Goal: Information Seeking & Learning: Understand process/instructions

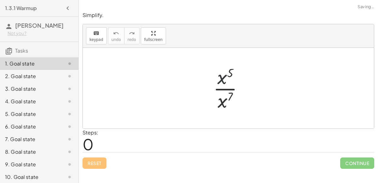
click at [224, 78] on div at bounding box center [230, 88] width 41 height 48
drag, startPoint x: 229, startPoint y: 74, endPoint x: 228, endPoint y: 96, distance: 22.1
click at [228, 96] on div at bounding box center [230, 88] width 41 height 48
drag, startPoint x: 221, startPoint y: 81, endPoint x: 223, endPoint y: 107, distance: 26.2
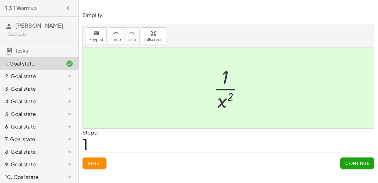
click at [18, 78] on div "2. Goal state" at bounding box center [30, 76] width 51 height 8
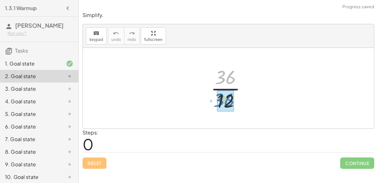
drag, startPoint x: 226, startPoint y: 82, endPoint x: 224, endPoint y: 105, distance: 22.7
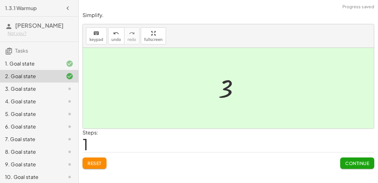
click at [366, 162] on span "Continue" at bounding box center [357, 163] width 24 height 6
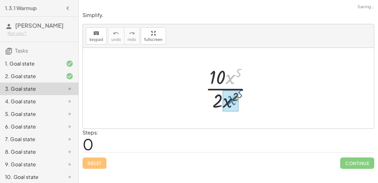
drag, startPoint x: 228, startPoint y: 77, endPoint x: 228, endPoint y: 98, distance: 21.1
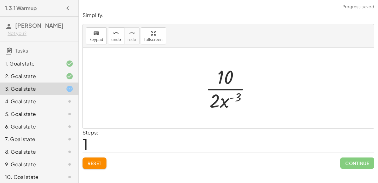
click at [227, 100] on div at bounding box center [230, 88] width 57 height 48
drag, startPoint x: 225, startPoint y: 70, endPoint x: 223, endPoint y: 100, distance: 29.7
click at [223, 100] on div at bounding box center [230, 88] width 57 height 48
drag, startPoint x: 214, startPoint y: 101, endPoint x: 224, endPoint y: 76, distance: 26.5
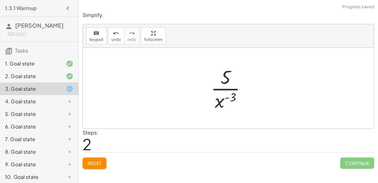
click at [224, 98] on div at bounding box center [230, 88] width 47 height 48
drag, startPoint x: 224, startPoint y: 98, endPoint x: 227, endPoint y: 77, distance: 20.9
click at [227, 77] on div at bounding box center [230, 88] width 47 height 48
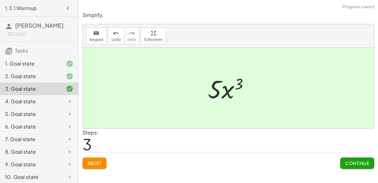
click at [365, 160] on span "Continue" at bounding box center [357, 163] width 24 height 6
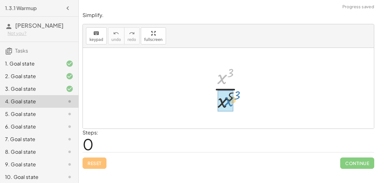
drag, startPoint x: 226, startPoint y: 76, endPoint x: 232, endPoint y: 99, distance: 23.5
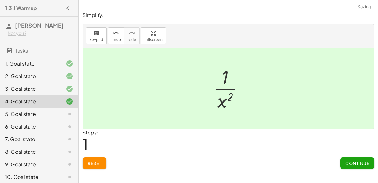
click at [352, 160] on span "Continue" at bounding box center [357, 163] width 24 height 6
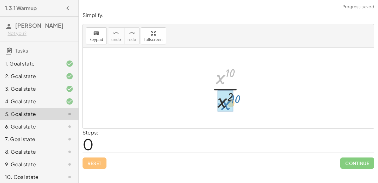
drag, startPoint x: 224, startPoint y: 75, endPoint x: 227, endPoint y: 100, distance: 24.7
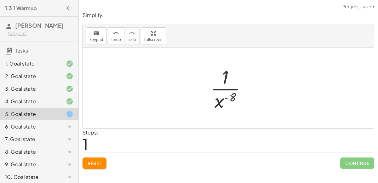
click at [234, 102] on div at bounding box center [230, 88] width 47 height 48
drag, startPoint x: 224, startPoint y: 72, endPoint x: 226, endPoint y: 78, distance: 6.2
click at [226, 78] on div at bounding box center [230, 88] width 47 height 48
drag, startPoint x: 225, startPoint y: 94, endPoint x: 217, endPoint y: 68, distance: 27.8
click at [217, 68] on div at bounding box center [230, 88] width 47 height 48
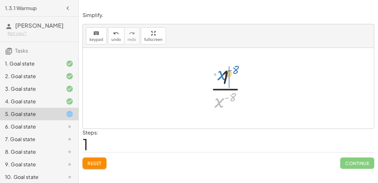
drag, startPoint x: 221, startPoint y: 104, endPoint x: 225, endPoint y: 78, distance: 27.0
click at [225, 78] on div at bounding box center [230, 88] width 47 height 48
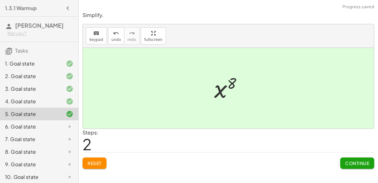
click at [357, 163] on span "Continue" at bounding box center [357, 163] width 24 height 6
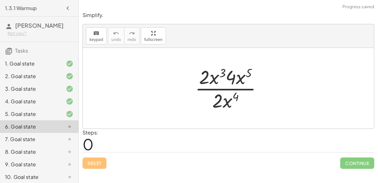
click at [228, 71] on div at bounding box center [231, 88] width 78 height 48
drag, startPoint x: 215, startPoint y: 78, endPoint x: 223, endPoint y: 104, distance: 26.8
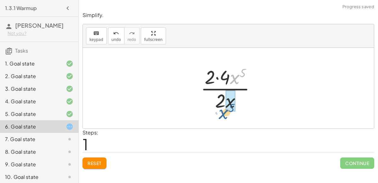
drag, startPoint x: 234, startPoint y: 81, endPoint x: 224, endPoint y: 113, distance: 33.9
click at [224, 113] on div "· 2 · x 3 · 4 · x 5 · 2 · x 4 · 2 · 4 · x 5 · 2 · x ( + 4 − 3 ) · 2 · 4 · x 5 ·…" at bounding box center [228, 88] width 74 height 52
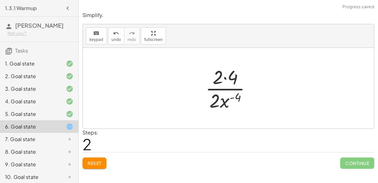
click at [225, 83] on div at bounding box center [230, 88] width 57 height 48
click at [223, 77] on div at bounding box center [230, 88] width 57 height 48
click at [221, 100] on div at bounding box center [230, 88] width 57 height 48
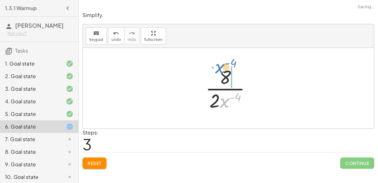
drag, startPoint x: 221, startPoint y: 100, endPoint x: 217, endPoint y: 66, distance: 34.0
click at [217, 66] on div at bounding box center [230, 88] width 57 height 48
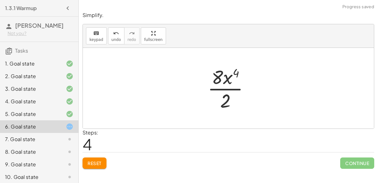
click at [219, 75] on div at bounding box center [230, 88] width 53 height 48
drag, startPoint x: 231, startPoint y: 99, endPoint x: 221, endPoint y: 77, distance: 24.7
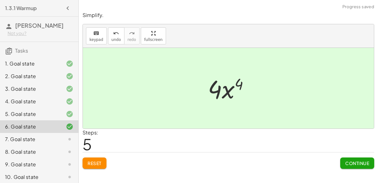
click at [358, 157] on button "Continue" at bounding box center [357, 162] width 34 height 11
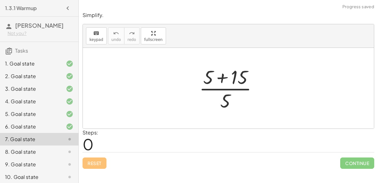
click at [220, 71] on div at bounding box center [231, 88] width 70 height 48
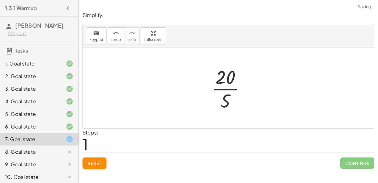
click at [226, 98] on div at bounding box center [230, 88] width 45 height 48
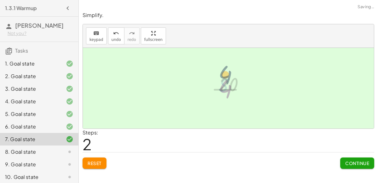
drag, startPoint x: 226, startPoint y: 98, endPoint x: 226, endPoint y: 83, distance: 14.5
click at [226, 83] on div at bounding box center [230, 88] width 31 height 31
click at [359, 166] on button "Continue" at bounding box center [357, 162] width 34 height 11
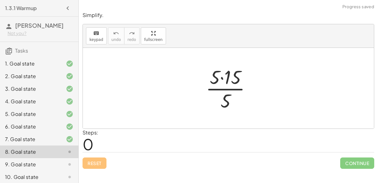
click at [231, 74] on div at bounding box center [230, 88] width 57 height 48
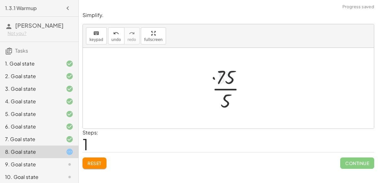
click at [228, 96] on div at bounding box center [231, 88] width 44 height 48
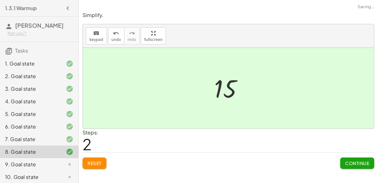
click at [346, 163] on span "Continue" at bounding box center [357, 163] width 24 height 6
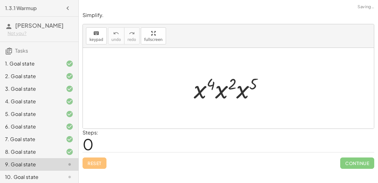
click at [202, 85] on div at bounding box center [230, 88] width 81 height 32
click at [219, 88] on div at bounding box center [230, 88] width 81 height 32
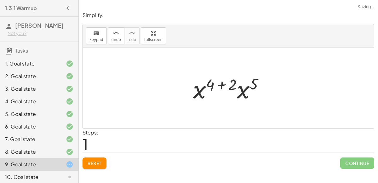
click at [213, 88] on div at bounding box center [231, 88] width 82 height 32
click at [234, 87] on div at bounding box center [231, 88] width 82 height 32
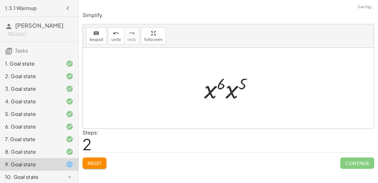
click at [226, 85] on div at bounding box center [231, 88] width 60 height 32
click at [229, 88] on div at bounding box center [230, 88] width 61 height 31
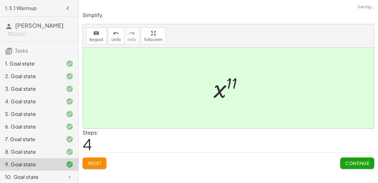
click at [229, 88] on div at bounding box center [230, 88] width 41 height 31
click at [348, 163] on span "Continue" at bounding box center [357, 163] width 24 height 6
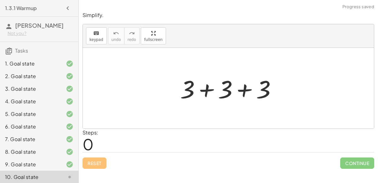
click at [238, 89] on div at bounding box center [230, 88] width 107 height 32
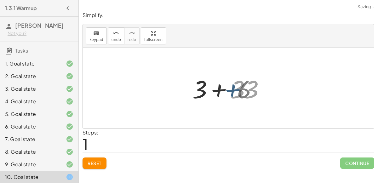
click at [213, 88] on div at bounding box center [230, 88] width 69 height 32
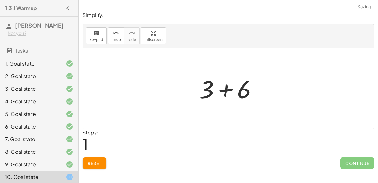
click at [228, 90] on div at bounding box center [230, 88] width 69 height 32
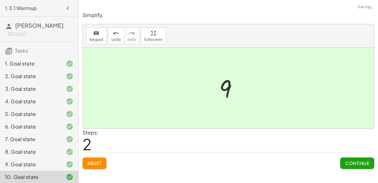
click at [358, 163] on span "Continue" at bounding box center [357, 163] width 24 height 6
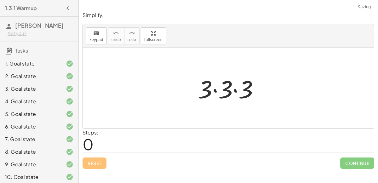
click at [231, 84] on div at bounding box center [231, 88] width 72 height 32
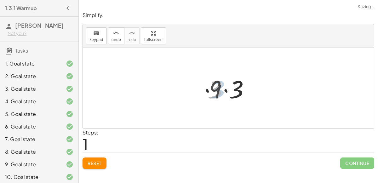
click at [227, 84] on div at bounding box center [231, 88] width 50 height 32
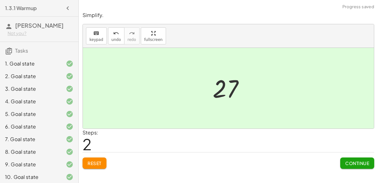
click at [349, 157] on span "Continue" at bounding box center [357, 162] width 34 height 11
click at [347, 158] on button "Continue" at bounding box center [357, 162] width 34 height 11
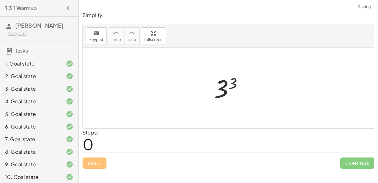
click at [235, 94] on div at bounding box center [231, 88] width 40 height 31
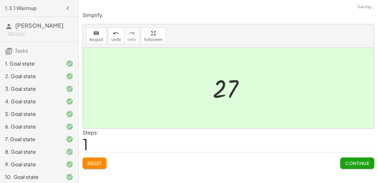
click at [342, 160] on button "Continue" at bounding box center [357, 162] width 34 height 11
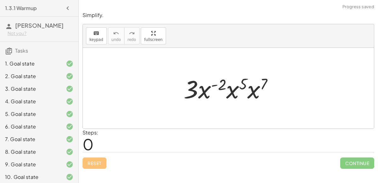
click at [233, 84] on div at bounding box center [230, 88] width 101 height 32
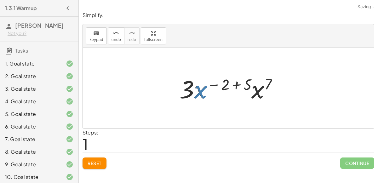
click at [255, 96] on div at bounding box center [230, 88] width 109 height 32
click at [237, 91] on div at bounding box center [231, 88] width 110 height 32
click at [237, 91] on div at bounding box center [231, 88] width 74 height 32
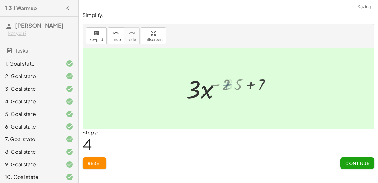
click at [237, 91] on div at bounding box center [230, 88] width 57 height 32
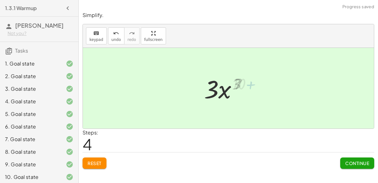
click at [237, 91] on div at bounding box center [230, 88] width 57 height 32
click at [347, 160] on span "Continue" at bounding box center [357, 163] width 24 height 6
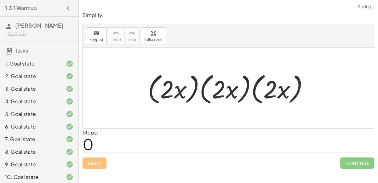
click at [248, 108] on div at bounding box center [228, 88] width 291 height 81
click at [241, 98] on div at bounding box center [230, 88] width 172 height 36
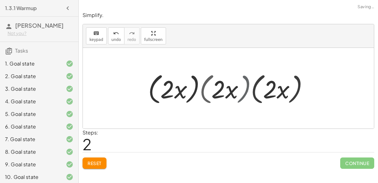
click at [241, 98] on div at bounding box center [230, 88] width 122 height 36
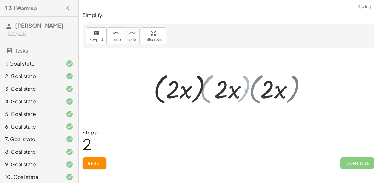
click at [241, 98] on div at bounding box center [230, 88] width 122 height 36
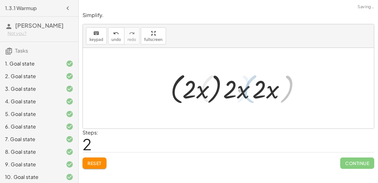
click at [241, 98] on div at bounding box center [230, 88] width 122 height 36
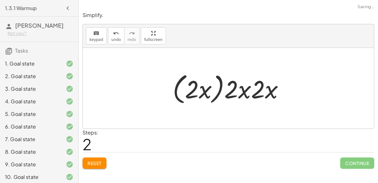
click at [241, 98] on div at bounding box center [230, 88] width 122 height 36
click at [236, 96] on div at bounding box center [230, 88] width 122 height 36
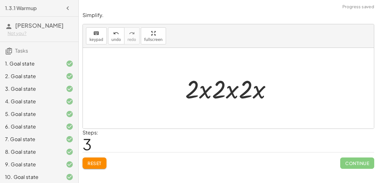
click at [233, 95] on div at bounding box center [231, 88] width 98 height 32
drag, startPoint x: 233, startPoint y: 95, endPoint x: 189, endPoint y: 89, distance: 43.8
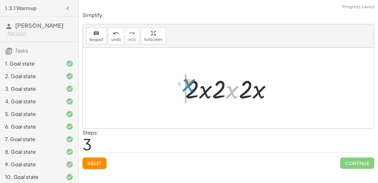
click at [189, 89] on div at bounding box center [231, 88] width 98 height 32
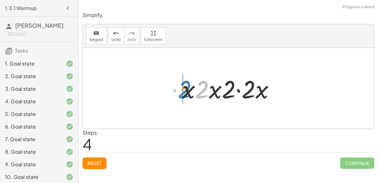
drag, startPoint x: 205, startPoint y: 92, endPoint x: 188, endPoint y: 92, distance: 17.3
click at [188, 92] on div at bounding box center [231, 88] width 104 height 32
drag, startPoint x: 198, startPoint y: 93, endPoint x: 240, endPoint y: 99, distance: 41.9
click at [240, 99] on div at bounding box center [231, 88] width 104 height 32
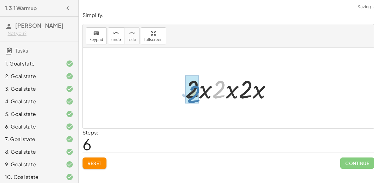
drag, startPoint x: 218, startPoint y: 93, endPoint x: 192, endPoint y: 98, distance: 25.9
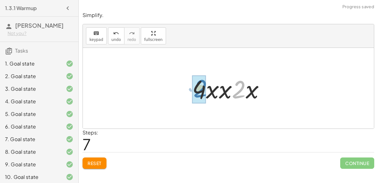
drag, startPoint x: 239, startPoint y: 87, endPoint x: 200, endPoint y: 86, distance: 38.7
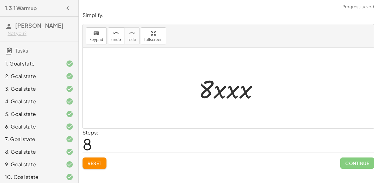
click at [231, 91] on div at bounding box center [230, 88] width 71 height 32
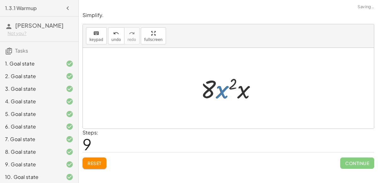
click at [231, 91] on div at bounding box center [230, 88] width 67 height 32
click at [242, 92] on div at bounding box center [230, 88] width 67 height 32
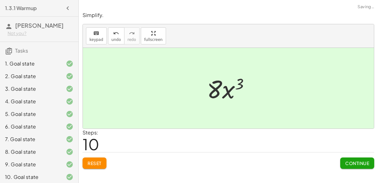
click at [232, 88] on div at bounding box center [231, 88] width 54 height 32
click at [350, 161] on span "Continue" at bounding box center [357, 163] width 24 height 6
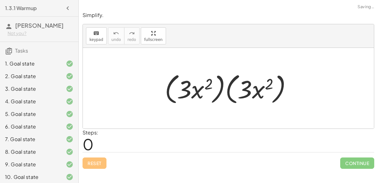
click at [247, 97] on div at bounding box center [230, 88] width 138 height 36
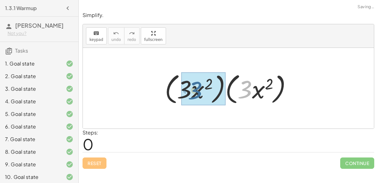
drag, startPoint x: 248, startPoint y: 96, endPoint x: 195, endPoint y: 97, distance: 52.9
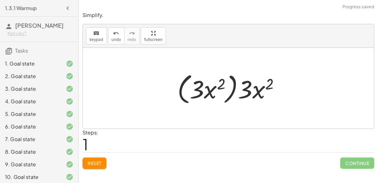
click at [254, 79] on div at bounding box center [230, 88] width 113 height 36
click at [187, 86] on div at bounding box center [230, 88] width 113 height 36
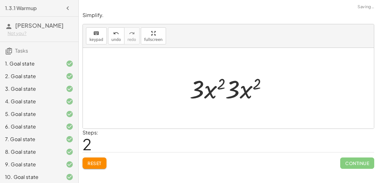
click at [230, 91] on div at bounding box center [230, 88] width 88 height 32
drag, startPoint x: 235, startPoint y: 91, endPoint x: 202, endPoint y: 92, distance: 32.4
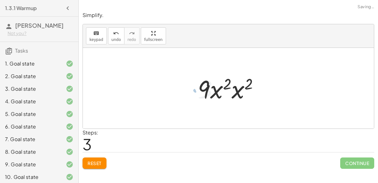
click at [217, 85] on div at bounding box center [231, 88] width 72 height 32
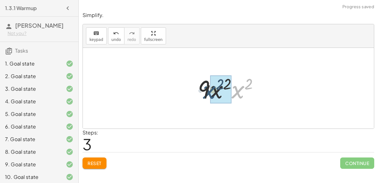
drag, startPoint x: 241, startPoint y: 93, endPoint x: 213, endPoint y: 94, distance: 27.4
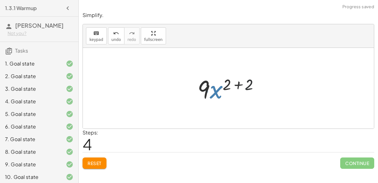
click at [216, 94] on div at bounding box center [230, 88] width 73 height 32
click at [244, 82] on div at bounding box center [230, 88] width 73 height 32
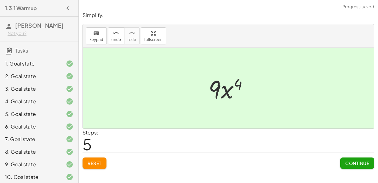
click at [354, 164] on span "Continue" at bounding box center [357, 163] width 24 height 6
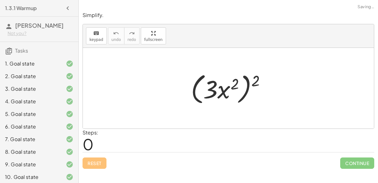
click at [226, 104] on div at bounding box center [231, 88] width 86 height 36
click at [232, 90] on div at bounding box center [231, 88] width 86 height 36
click at [252, 85] on div at bounding box center [231, 88] width 86 height 36
drag, startPoint x: 257, startPoint y: 78, endPoint x: 238, endPoint y: 82, distance: 19.7
click at [238, 82] on div at bounding box center [231, 88] width 86 height 36
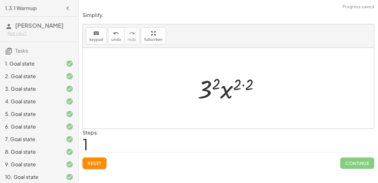
click at [238, 83] on div at bounding box center [230, 88] width 73 height 32
click at [241, 85] on div at bounding box center [230, 88] width 73 height 32
click at [238, 91] on div at bounding box center [230, 88] width 73 height 32
click at [237, 89] on div at bounding box center [230, 88] width 73 height 32
click at [245, 81] on div at bounding box center [230, 88] width 73 height 32
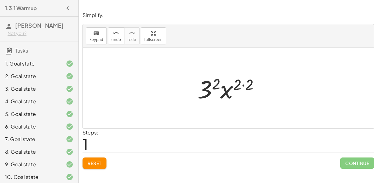
click at [245, 81] on div at bounding box center [230, 88] width 73 height 32
click at [245, 81] on div at bounding box center [230, 88] width 61 height 32
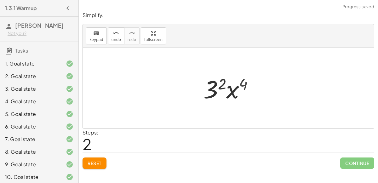
click at [227, 83] on div at bounding box center [230, 88] width 61 height 32
drag, startPoint x: 237, startPoint y: 90, endPoint x: 217, endPoint y: 90, distance: 20.2
click at [217, 90] on div at bounding box center [230, 88] width 61 height 32
drag, startPoint x: 208, startPoint y: 89, endPoint x: 236, endPoint y: 90, distance: 27.4
click at [236, 90] on div at bounding box center [230, 88] width 61 height 32
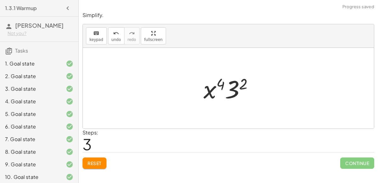
click at [220, 88] on div at bounding box center [230, 88] width 61 height 32
click at [217, 88] on div at bounding box center [230, 88] width 61 height 32
drag, startPoint x: 223, startPoint y: 83, endPoint x: 248, endPoint y: 83, distance: 24.6
click at [248, 83] on div at bounding box center [230, 88] width 61 height 32
drag, startPoint x: 209, startPoint y: 93, endPoint x: 237, endPoint y: 95, distance: 27.7
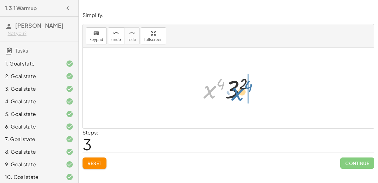
click at [237, 95] on div at bounding box center [230, 88] width 61 height 32
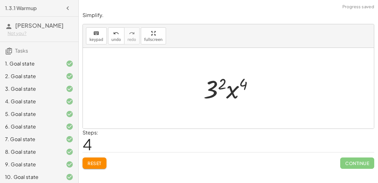
click at [205, 88] on div at bounding box center [230, 88] width 61 height 32
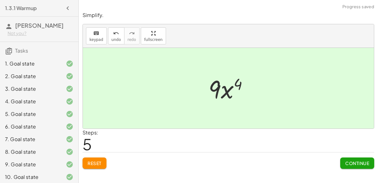
click at [357, 162] on span "Continue" at bounding box center [357, 163] width 24 height 6
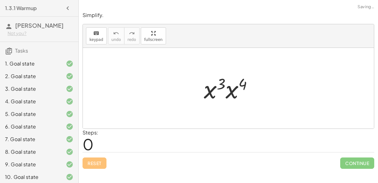
click at [232, 94] on div at bounding box center [230, 88] width 60 height 32
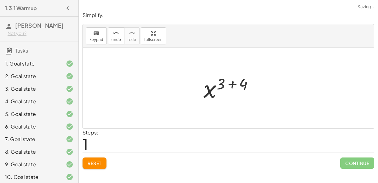
click at [223, 89] on div at bounding box center [230, 88] width 61 height 31
click at [230, 87] on div at bounding box center [230, 88] width 61 height 31
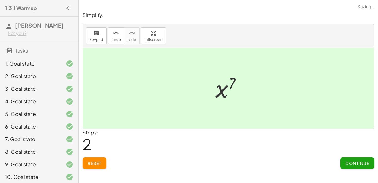
click at [351, 160] on span "Continue" at bounding box center [357, 163] width 24 height 6
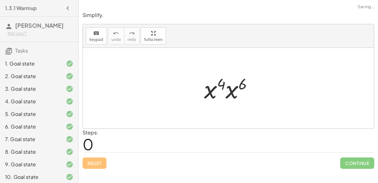
click at [236, 89] on div at bounding box center [231, 88] width 60 height 32
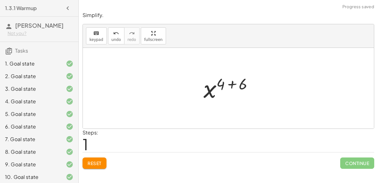
click at [217, 87] on div at bounding box center [230, 88] width 61 height 31
click at [224, 86] on div at bounding box center [230, 88] width 61 height 31
click at [232, 82] on div at bounding box center [230, 88] width 61 height 31
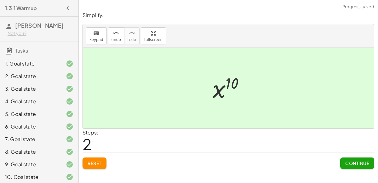
click at [360, 162] on span "Continue" at bounding box center [357, 163] width 24 height 6
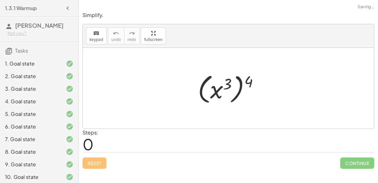
click at [225, 83] on div at bounding box center [231, 88] width 72 height 35
click at [225, 85] on div at bounding box center [231, 88] width 72 height 35
drag, startPoint x: 246, startPoint y: 81, endPoint x: 230, endPoint y: 86, distance: 16.8
click at [230, 86] on div at bounding box center [231, 88] width 72 height 35
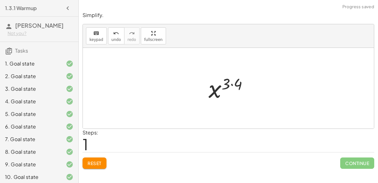
click at [230, 84] on div at bounding box center [230, 88] width 51 height 31
click at [235, 84] on div at bounding box center [230, 88] width 51 height 31
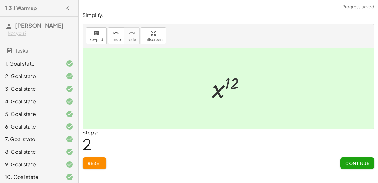
click at [348, 158] on button "Continue" at bounding box center [357, 162] width 34 height 11
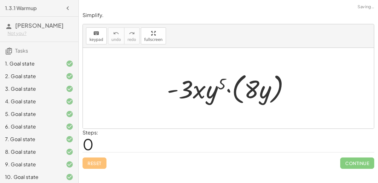
click at [262, 92] on div at bounding box center [231, 88] width 134 height 36
click at [199, 88] on div at bounding box center [231, 88] width 134 height 36
drag, startPoint x: 218, startPoint y: 92, endPoint x: 259, endPoint y: 94, distance: 40.7
click at [259, 94] on div at bounding box center [231, 88] width 134 height 36
drag, startPoint x: 201, startPoint y: 99, endPoint x: 269, endPoint y: 102, distance: 67.4
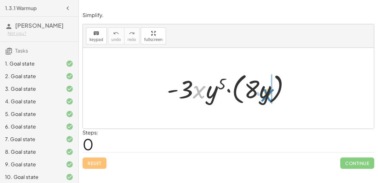
click at [269, 102] on div at bounding box center [231, 88] width 134 height 36
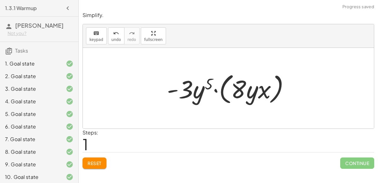
click at [248, 95] on div at bounding box center [231, 88] width 134 height 36
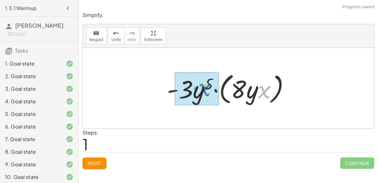
drag, startPoint x: 262, startPoint y: 93, endPoint x: 202, endPoint y: 91, distance: 60.2
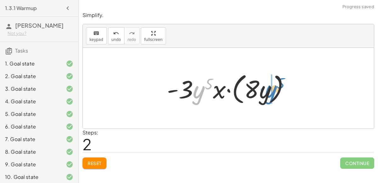
drag, startPoint x: 202, startPoint y: 93, endPoint x: 272, endPoint y: 92, distance: 70.2
click at [272, 92] on div at bounding box center [231, 88] width 134 height 36
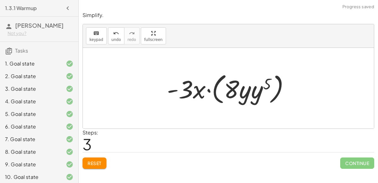
click at [245, 92] on div at bounding box center [231, 88] width 134 height 36
click at [250, 92] on div at bounding box center [231, 88] width 134 height 36
drag, startPoint x: 254, startPoint y: 93, endPoint x: 240, endPoint y: 92, distance: 14.2
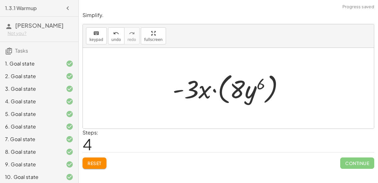
click at [246, 85] on div at bounding box center [230, 88] width 122 height 36
drag, startPoint x: 198, startPoint y: 84, endPoint x: 261, endPoint y: 85, distance: 63.0
click at [261, 85] on div at bounding box center [230, 88] width 122 height 36
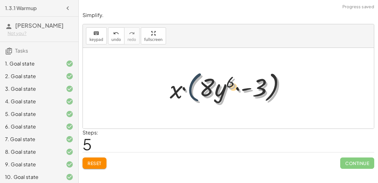
drag, startPoint x: 193, startPoint y: 102, endPoint x: 185, endPoint y: 95, distance: 10.5
click at [185, 95] on div at bounding box center [230, 88] width 128 height 36
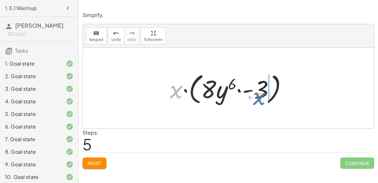
drag, startPoint x: 176, startPoint y: 90, endPoint x: 261, endPoint y: 95, distance: 85.5
click at [261, 95] on div at bounding box center [230, 88] width 128 height 36
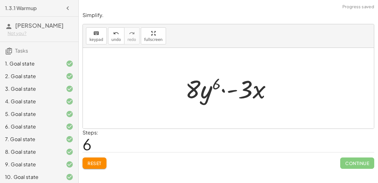
click at [249, 89] on div at bounding box center [231, 88] width 98 height 32
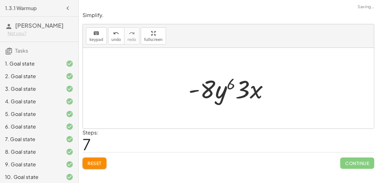
click at [249, 93] on div at bounding box center [231, 88] width 92 height 32
click at [248, 93] on div at bounding box center [231, 88] width 92 height 32
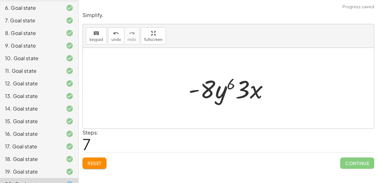
scroll to position [141, 0]
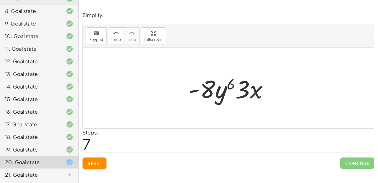
click at [220, 88] on div at bounding box center [231, 88] width 92 height 32
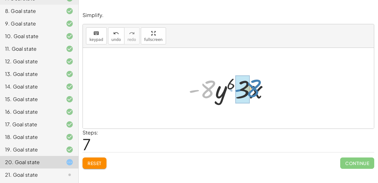
drag, startPoint x: 205, startPoint y: 90, endPoint x: 247, endPoint y: 89, distance: 42.5
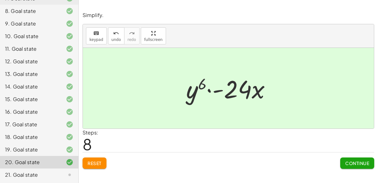
click at [350, 163] on span "Continue" at bounding box center [357, 163] width 24 height 6
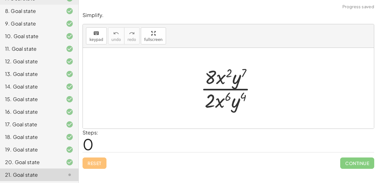
click at [210, 88] on div at bounding box center [230, 88] width 67 height 48
click at [222, 84] on div at bounding box center [230, 88] width 67 height 48
click at [226, 84] on div at bounding box center [230, 88] width 67 height 48
drag, startPoint x: 214, startPoint y: 103, endPoint x: 217, endPoint y: 77, distance: 25.3
click at [217, 77] on div at bounding box center [230, 88] width 67 height 48
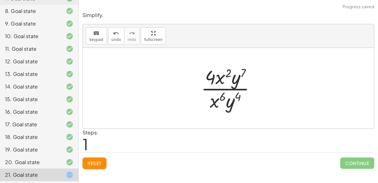
click at [221, 82] on div at bounding box center [231, 88] width 66 height 48
drag, startPoint x: 216, startPoint y: 97, endPoint x: 222, endPoint y: 78, distance: 19.1
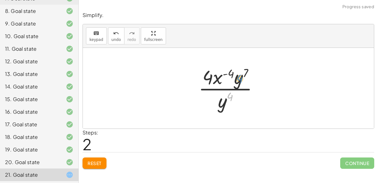
drag, startPoint x: 229, startPoint y: 94, endPoint x: 240, endPoint y: 77, distance: 20.1
click at [240, 77] on div at bounding box center [230, 88] width 71 height 48
drag, startPoint x: 223, startPoint y: 104, endPoint x: 240, endPoint y: 79, distance: 30.7
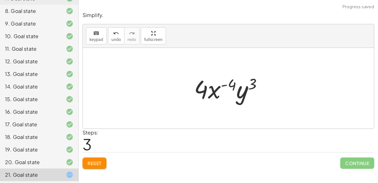
click at [233, 93] on div at bounding box center [231, 88] width 80 height 32
click at [202, 86] on div at bounding box center [231, 88] width 80 height 32
drag, startPoint x: 239, startPoint y: 87, endPoint x: 223, endPoint y: 89, distance: 15.9
click at [223, 89] on div at bounding box center [231, 88] width 80 height 32
drag, startPoint x: 235, startPoint y: 84, endPoint x: 269, endPoint y: 83, distance: 34.3
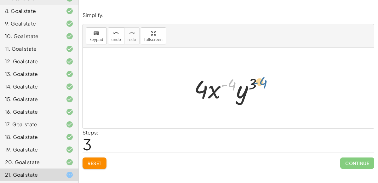
click at [269, 83] on div at bounding box center [231, 88] width 80 height 32
drag, startPoint x: 251, startPoint y: 82, endPoint x: 203, endPoint y: 89, distance: 48.7
click at [203, 89] on div at bounding box center [231, 88] width 80 height 32
drag, startPoint x: 201, startPoint y: 87, endPoint x: 237, endPoint y: 91, distance: 36.1
click at [237, 91] on div at bounding box center [231, 88] width 80 height 32
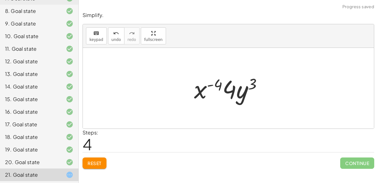
click at [206, 87] on div at bounding box center [231, 88] width 80 height 32
click at [207, 87] on div at bounding box center [231, 88] width 80 height 32
click at [100, 160] on span "Reset" at bounding box center [94, 163] width 14 height 6
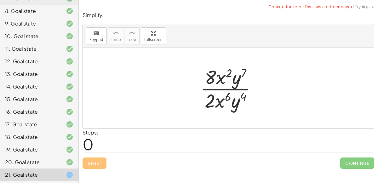
click at [218, 79] on div at bounding box center [230, 88] width 67 height 48
drag, startPoint x: 234, startPoint y: 82, endPoint x: 232, endPoint y: 102, distance: 19.9
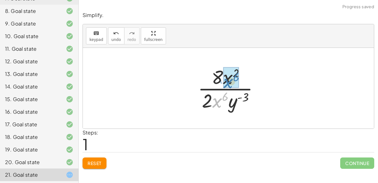
drag, startPoint x: 218, startPoint y: 100, endPoint x: 229, endPoint y: 80, distance: 22.6
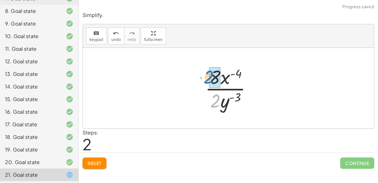
drag, startPoint x: 216, startPoint y: 101, endPoint x: 209, endPoint y: 77, distance: 24.8
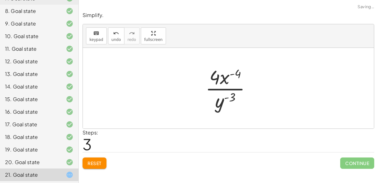
click at [223, 79] on div at bounding box center [230, 88] width 57 height 48
click at [222, 102] on div at bounding box center [230, 88] width 57 height 48
drag, startPoint x: 217, startPoint y: 80, endPoint x: 269, endPoint y: 105, distance: 57.9
click at [269, 105] on div "· 8 · x 2 · y 7 · 2 · x 6 · y 4 · 8 · x 2 · 2 · x 6 · y ( + 4 − 7 ) · 8 · x 2 ·…" at bounding box center [228, 88] width 291 height 81
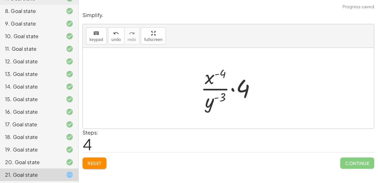
click at [223, 84] on div at bounding box center [230, 88] width 66 height 48
click at [237, 85] on div at bounding box center [230, 88] width 66 height 48
click at [237, 85] on div at bounding box center [230, 88] width 57 height 48
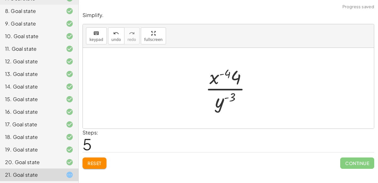
click at [235, 85] on div at bounding box center [230, 88] width 57 height 48
click at [231, 77] on div at bounding box center [230, 88] width 57 height 48
click at [231, 108] on div at bounding box center [230, 88] width 57 height 48
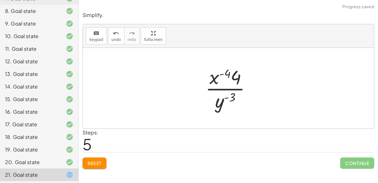
click at [231, 108] on div at bounding box center [230, 88] width 57 height 48
click at [234, 77] on div at bounding box center [230, 88] width 57 height 48
drag, startPoint x: 224, startPoint y: 103, endPoint x: 215, endPoint y: 80, distance: 24.9
click at [215, 80] on div at bounding box center [230, 88] width 57 height 48
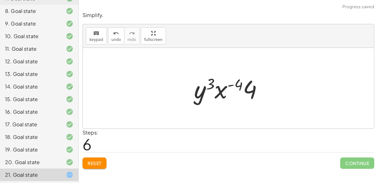
click at [219, 90] on div at bounding box center [231, 88] width 80 height 32
click at [87, 165] on button "Reset" at bounding box center [94, 162] width 24 height 11
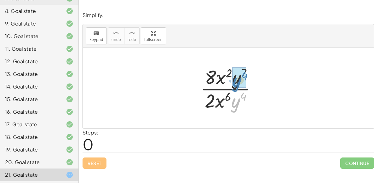
drag, startPoint x: 238, startPoint y: 98, endPoint x: 240, endPoint y: 76, distance: 22.4
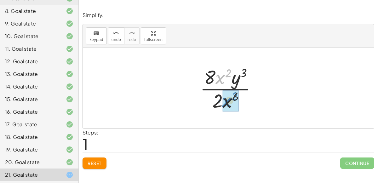
drag, startPoint x: 224, startPoint y: 79, endPoint x: 231, endPoint y: 102, distance: 24.2
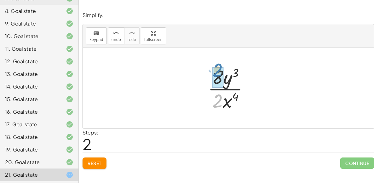
drag, startPoint x: 219, startPoint y: 102, endPoint x: 218, endPoint y: 73, distance: 28.7
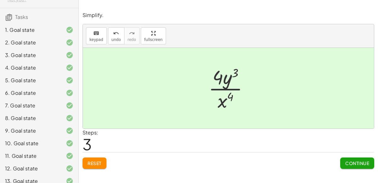
scroll to position [0, 0]
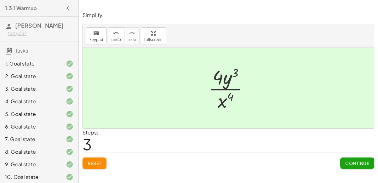
click at [62, 70] on div "2. Goal state" at bounding box center [39, 76] width 78 height 13
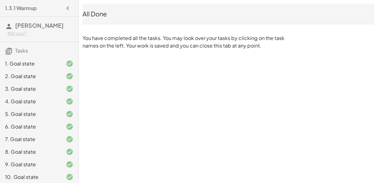
click at [64, 66] on div at bounding box center [65, 64] width 18 height 8
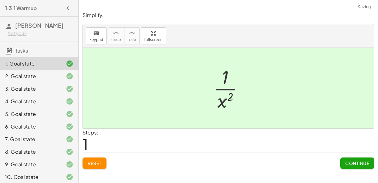
click at [64, 66] on div at bounding box center [65, 64] width 18 height 8
click at [358, 164] on span "Continue" at bounding box center [357, 163] width 24 height 6
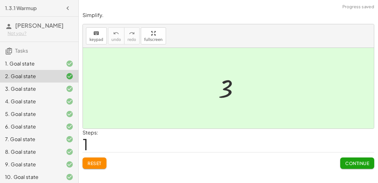
click at [358, 164] on span "Continue" at bounding box center [357, 163] width 24 height 6
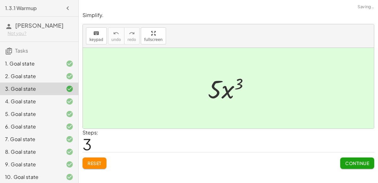
click at [358, 164] on span "Continue" at bounding box center [357, 163] width 24 height 6
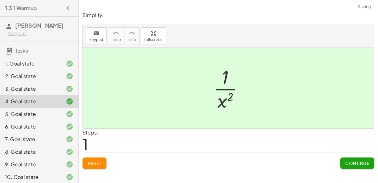
click at [358, 164] on span "Continue" at bounding box center [357, 163] width 24 height 6
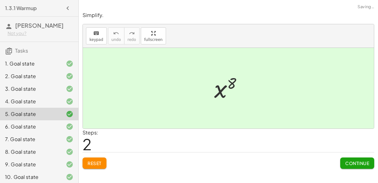
click at [358, 164] on span "Continue" at bounding box center [357, 163] width 24 height 6
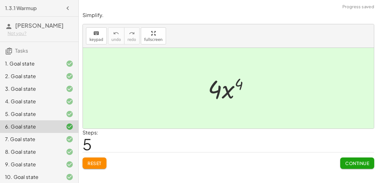
click at [359, 160] on span "Continue" at bounding box center [357, 163] width 24 height 6
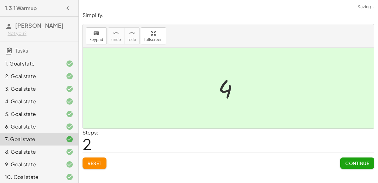
click at [359, 160] on span "Continue" at bounding box center [357, 163] width 24 height 6
click at [0, 0] on span "Continue" at bounding box center [0, 0] width 0 height 0
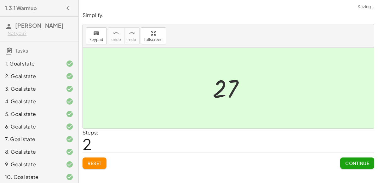
click at [359, 160] on span "Continue" at bounding box center [357, 163] width 24 height 6
click at [0, 0] on span "Continue" at bounding box center [0, 0] width 0 height 0
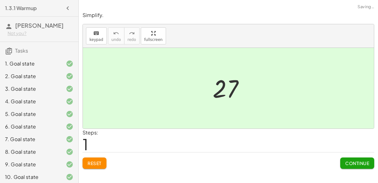
click at [0, 0] on span "Continue" at bounding box center [0, 0] width 0 height 0
click at [360, 161] on span "Continue" at bounding box center [357, 163] width 24 height 6
click at [0, 0] on span "Continue" at bounding box center [0, 0] width 0 height 0
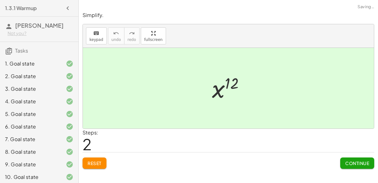
click at [0, 0] on span "Continue" at bounding box center [0, 0] width 0 height 0
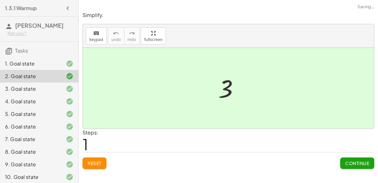
click at [360, 161] on span "Continue" at bounding box center [357, 163] width 24 height 6
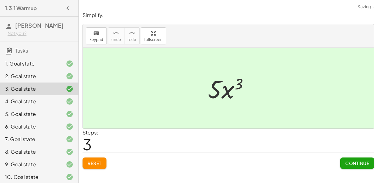
click at [360, 161] on span "Continue" at bounding box center [357, 163] width 24 height 6
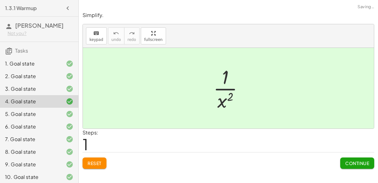
click at [360, 161] on span "Continue" at bounding box center [357, 163] width 24 height 6
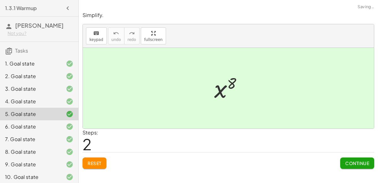
click at [360, 161] on span "Continue" at bounding box center [357, 163] width 24 height 6
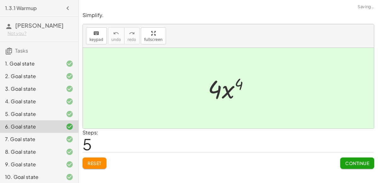
click at [360, 161] on span "Continue" at bounding box center [357, 163] width 24 height 6
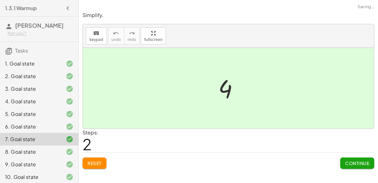
click at [360, 161] on span "Continue" at bounding box center [357, 163] width 24 height 6
click at [0, 0] on span "Continue" at bounding box center [0, 0] width 0 height 0
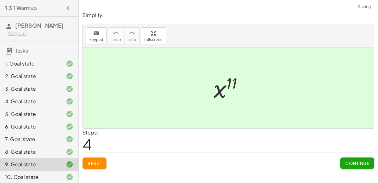
click at [360, 161] on span "Continue" at bounding box center [357, 163] width 24 height 6
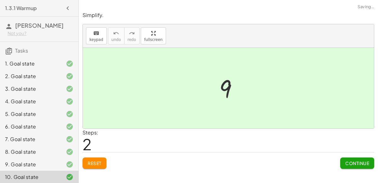
click at [360, 161] on span "Continue" at bounding box center [357, 163] width 24 height 6
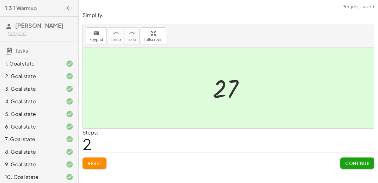
click at [360, 161] on span "Continue" at bounding box center [357, 163] width 24 height 6
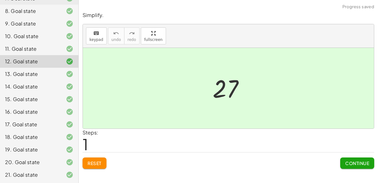
click at [341, 165] on button "Continue" at bounding box center [357, 162] width 34 height 11
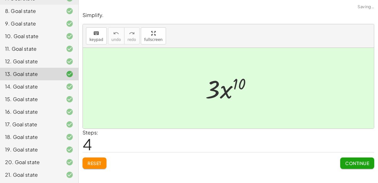
click at [341, 165] on button "Continue" at bounding box center [357, 162] width 34 height 11
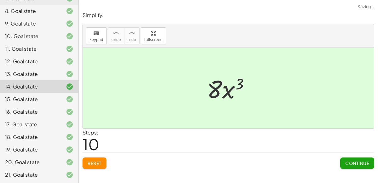
click at [341, 165] on button "Continue" at bounding box center [357, 162] width 34 height 11
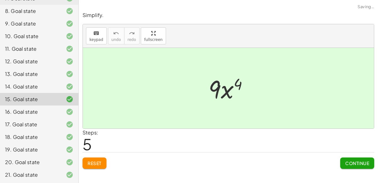
click at [341, 165] on button "Continue" at bounding box center [357, 162] width 34 height 11
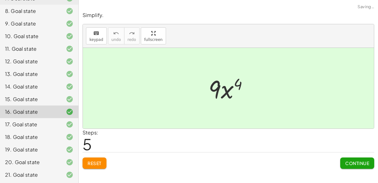
click at [341, 165] on button "Continue" at bounding box center [357, 162] width 34 height 11
click at [0, 0] on button "Continue" at bounding box center [0, 0] width 0 height 0
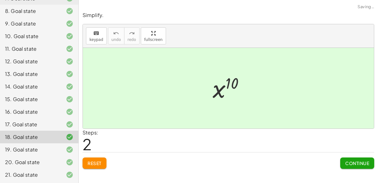
click at [341, 165] on button "Continue" at bounding box center [357, 162] width 34 height 11
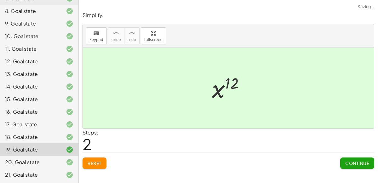
click at [341, 165] on button "Continue" at bounding box center [357, 162] width 34 height 11
click at [0, 0] on button "Continue" at bounding box center [0, 0] width 0 height 0
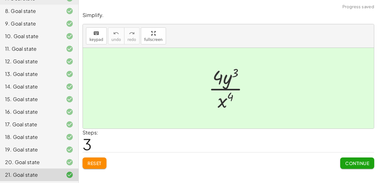
click at [347, 164] on span "Continue" at bounding box center [357, 163] width 24 height 6
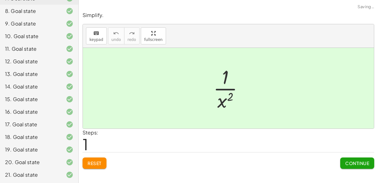
click at [40, 171] on div "21. Goal state" at bounding box center [30, 175] width 51 height 8
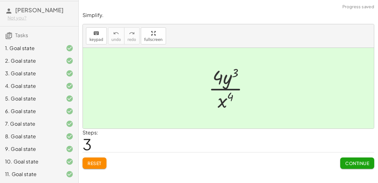
scroll to position [0, 0]
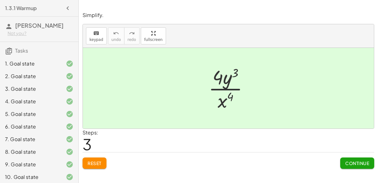
click at [359, 161] on span "Continue" at bounding box center [357, 163] width 24 height 6
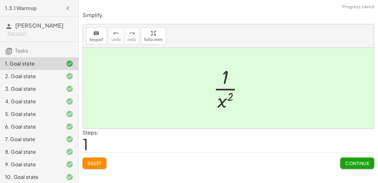
click at [359, 161] on span "Continue" at bounding box center [357, 163] width 24 height 6
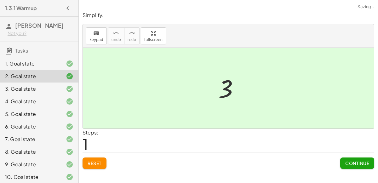
click at [359, 161] on span "Continue" at bounding box center [357, 163] width 24 height 6
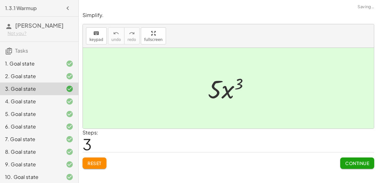
click at [359, 161] on span "Continue" at bounding box center [357, 163] width 24 height 6
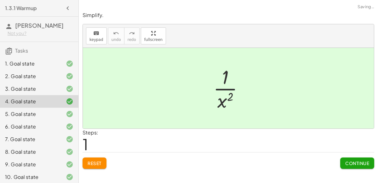
click at [359, 161] on span "Continue" at bounding box center [357, 163] width 24 height 6
click at [0, 0] on span "Continue" at bounding box center [0, 0] width 0 height 0
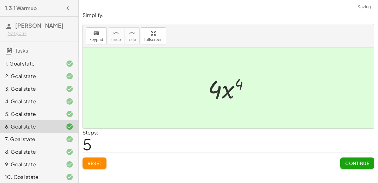
click at [359, 161] on span "Continue" at bounding box center [357, 163] width 24 height 6
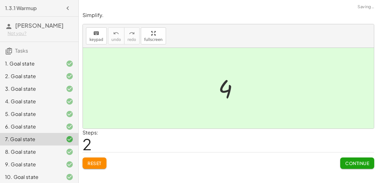
click at [359, 161] on span "Continue" at bounding box center [357, 163] width 24 height 6
click at [0, 0] on span "Continue" at bounding box center [0, 0] width 0 height 0
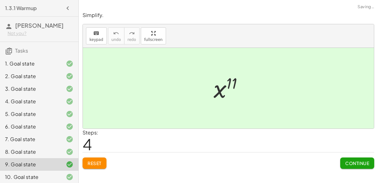
click at [359, 161] on span "Continue" at bounding box center [357, 163] width 24 height 6
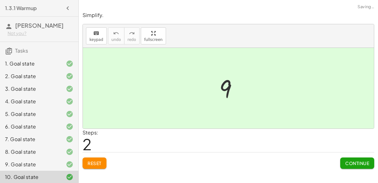
click at [359, 161] on span "Continue" at bounding box center [357, 163] width 24 height 6
click at [0, 0] on span "Continue" at bounding box center [0, 0] width 0 height 0
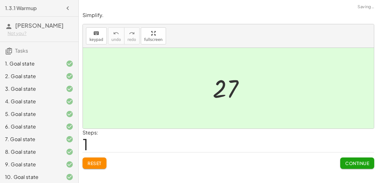
click at [359, 161] on span "Continue" at bounding box center [357, 163] width 24 height 6
click at [0, 0] on span "Continue" at bounding box center [0, 0] width 0 height 0
click at [359, 161] on span "Continue" at bounding box center [357, 163] width 24 height 6
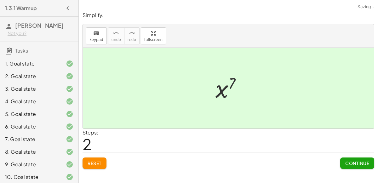
click at [359, 161] on span "Continue" at bounding box center [357, 163] width 24 height 6
click at [0, 0] on span "Continue" at bounding box center [0, 0] width 0 height 0
click at [359, 161] on span "Continue" at bounding box center [357, 163] width 24 height 6
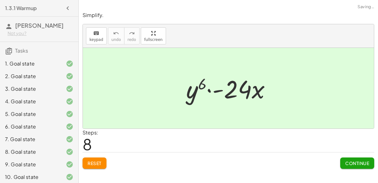
click at [359, 161] on span "Continue" at bounding box center [357, 163] width 24 height 6
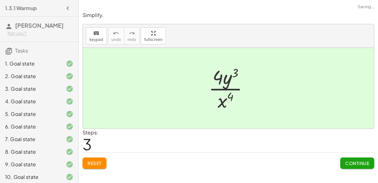
click at [359, 161] on span "Continue" at bounding box center [357, 163] width 24 height 6
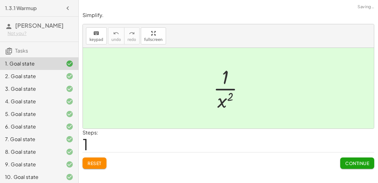
click at [359, 161] on span "Continue" at bounding box center [357, 163] width 24 height 6
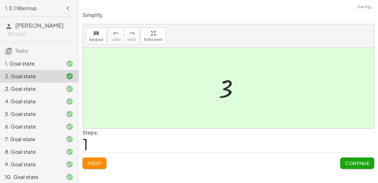
click at [359, 161] on span "Continue" at bounding box center [357, 163] width 24 height 6
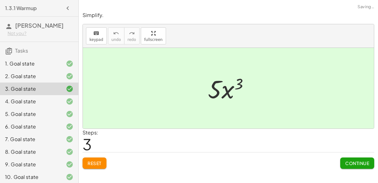
click at [359, 161] on span "Continue" at bounding box center [357, 163] width 24 height 6
click at [0, 0] on span "Continue" at bounding box center [0, 0] width 0 height 0
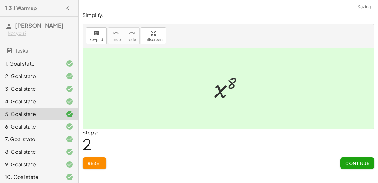
click at [359, 161] on span "Continue" at bounding box center [357, 163] width 24 height 6
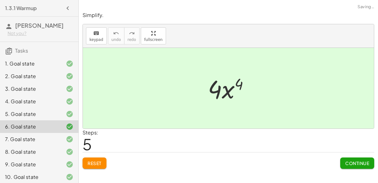
click at [359, 161] on span "Continue" at bounding box center [357, 163] width 24 height 6
click at [0, 0] on span "Continue" at bounding box center [0, 0] width 0 height 0
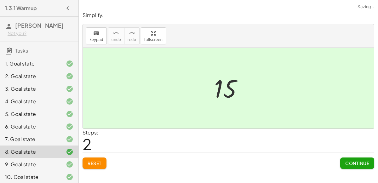
click at [359, 161] on span "Continue" at bounding box center [357, 163] width 24 height 6
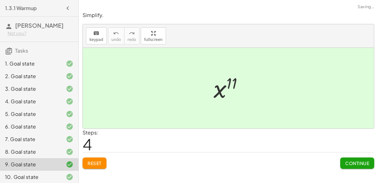
click at [359, 161] on span "Continue" at bounding box center [357, 163] width 24 height 6
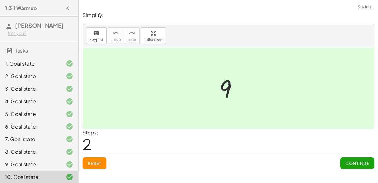
click at [359, 161] on span "Continue" at bounding box center [357, 163] width 24 height 6
click at [0, 0] on span "Continue" at bounding box center [0, 0] width 0 height 0
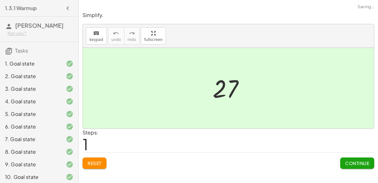
click at [359, 161] on span "Continue" at bounding box center [357, 163] width 24 height 6
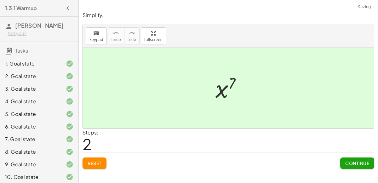
click at [359, 161] on span "Continue" at bounding box center [357, 163] width 24 height 6
click at [360, 161] on span "Continue" at bounding box center [357, 163] width 24 height 6
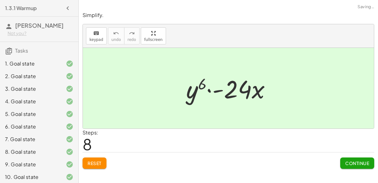
click at [360, 161] on span "Continue" at bounding box center [357, 163] width 24 height 6
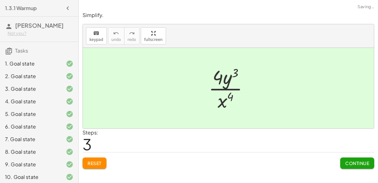
click at [360, 161] on span "Continue" at bounding box center [357, 163] width 24 height 6
